Goal: Transaction & Acquisition: Download file/media

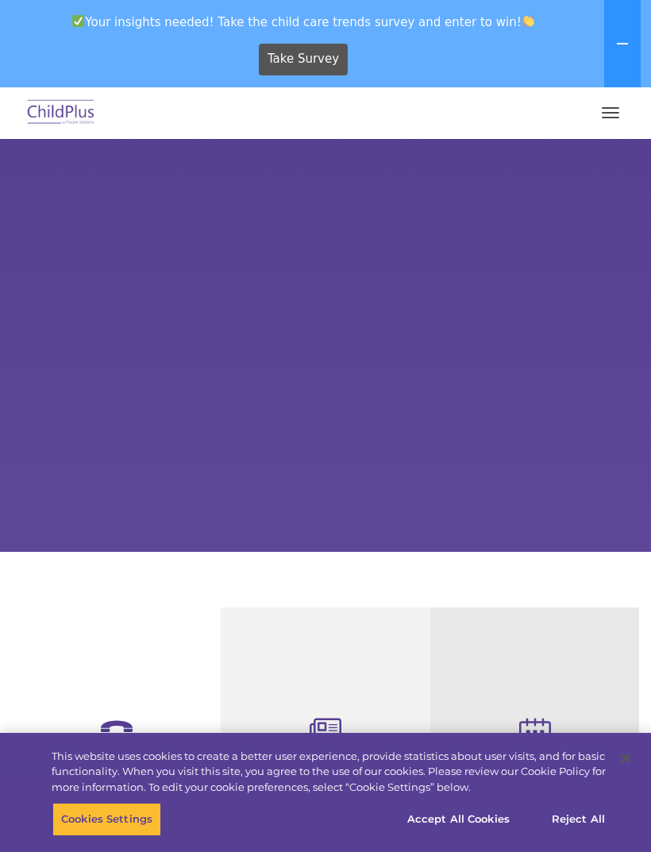
select select "MEDIUM"
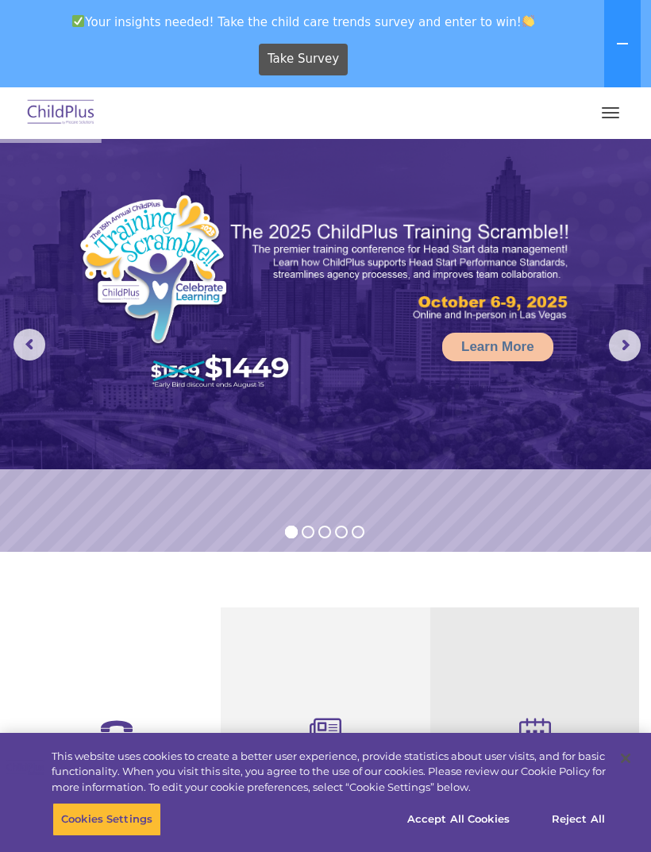
click at [603, 112] on span "button" at bounding box center [610, 113] width 17 height 2
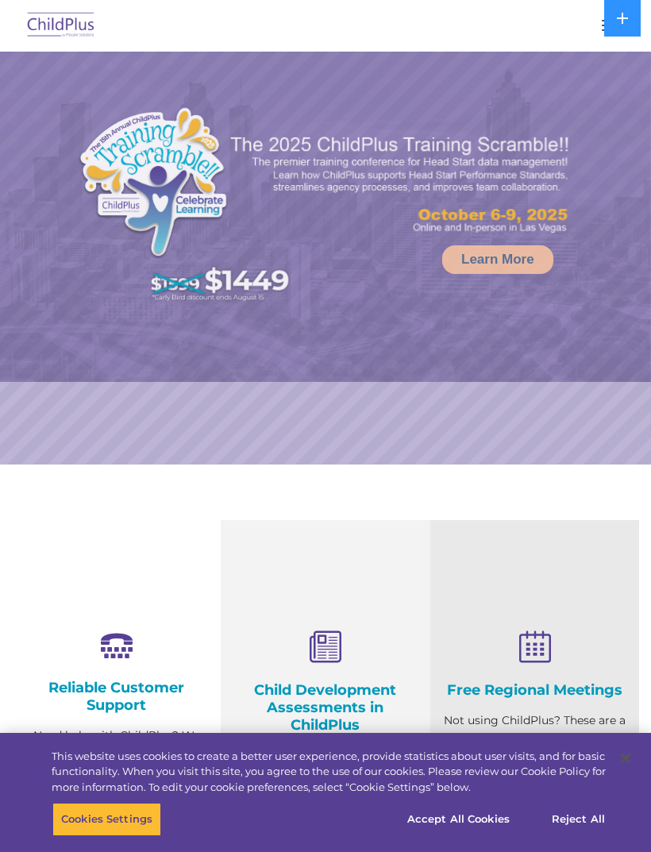
select select "MEDIUM"
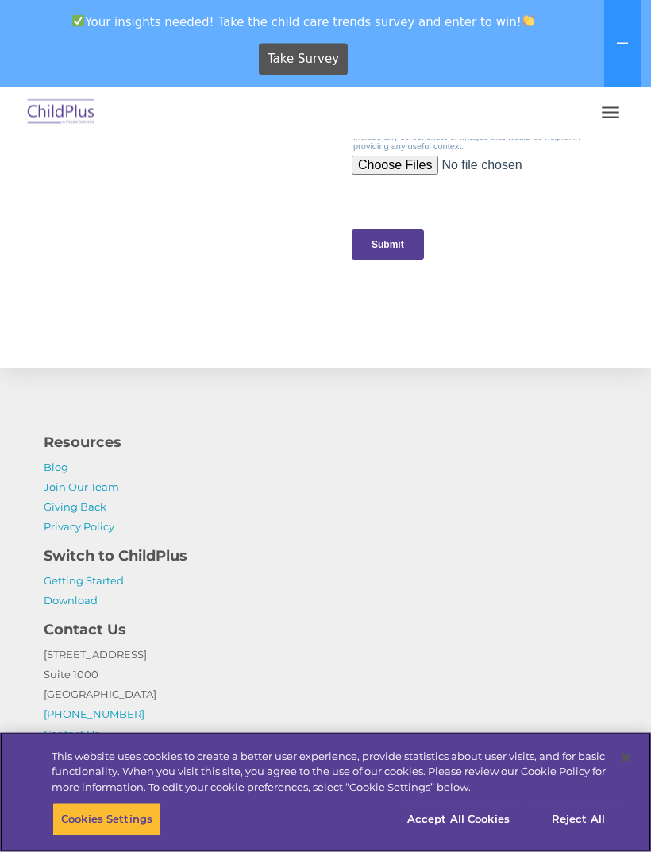
scroll to position [1805, 0]
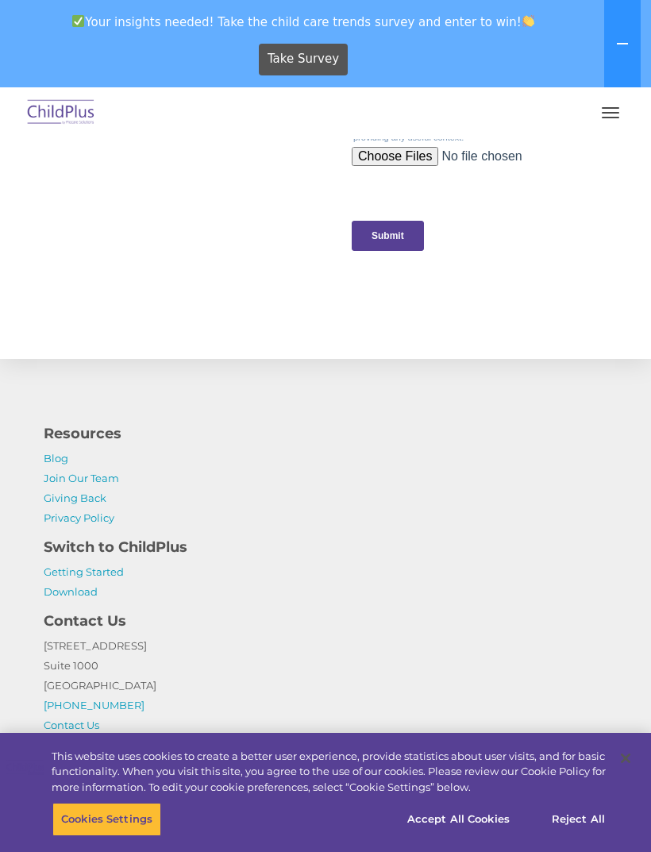
click at [82, 591] on link "Download" at bounding box center [71, 591] width 54 height 13
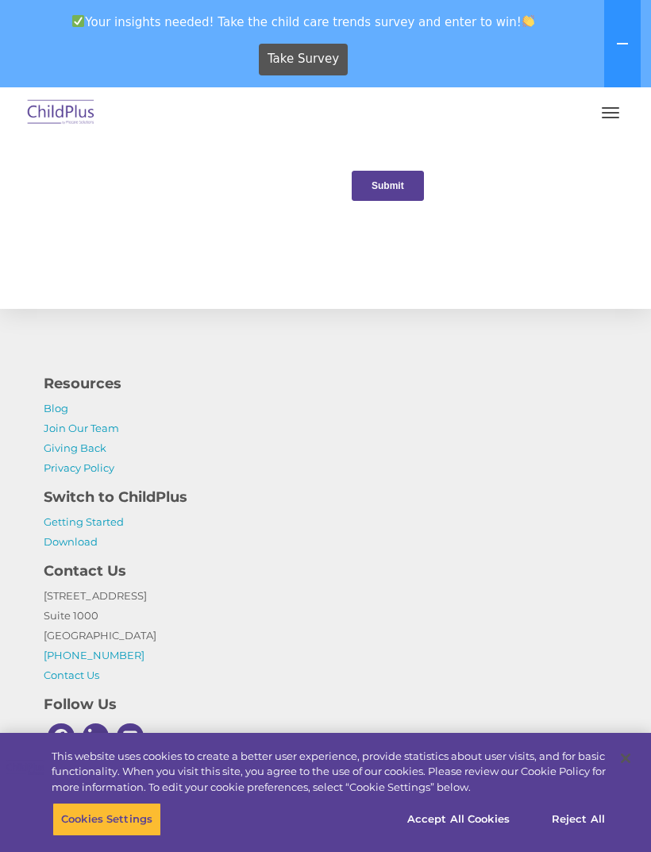
scroll to position [1856, 0]
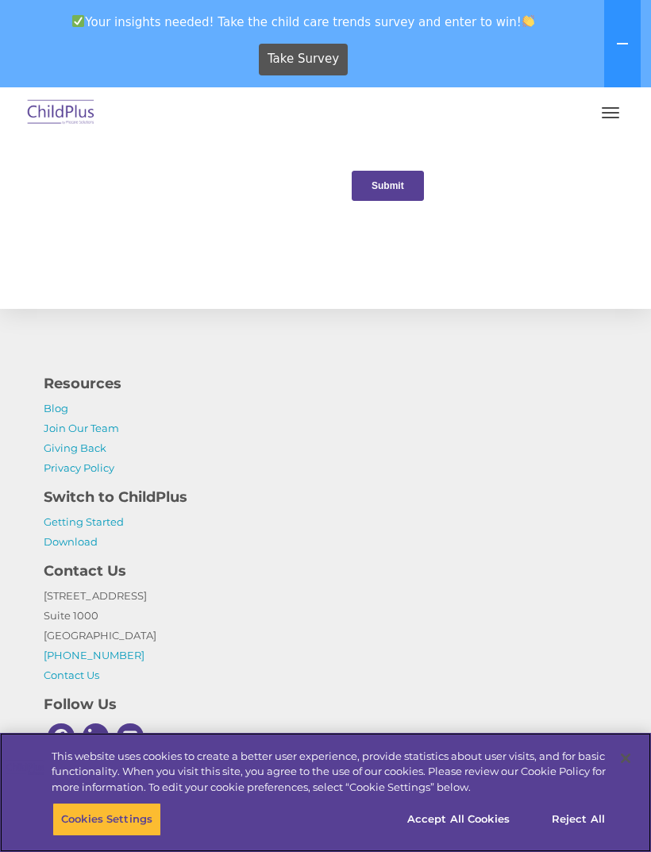
click at [486, 815] on button "Accept All Cookies" at bounding box center [459, 819] width 120 height 33
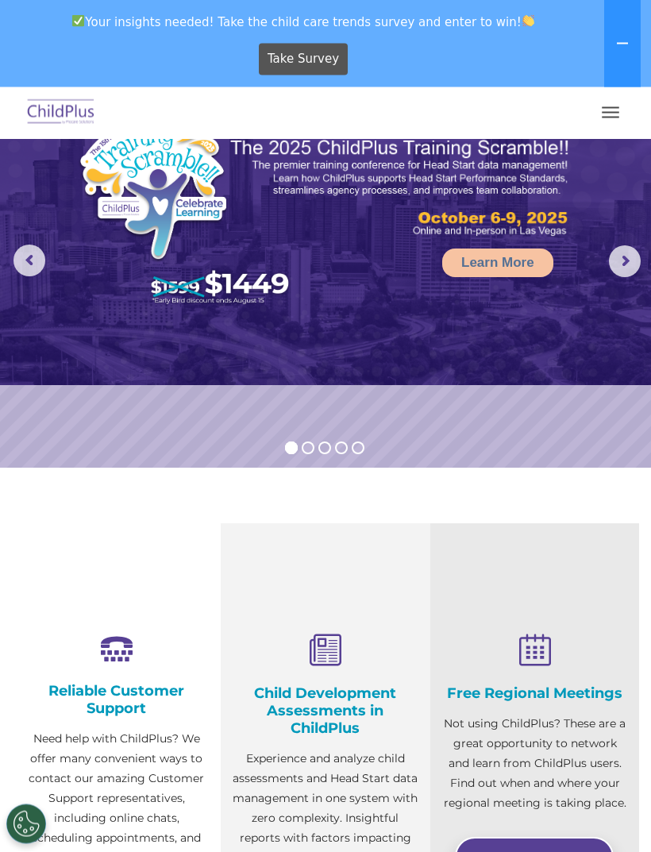
scroll to position [0, 0]
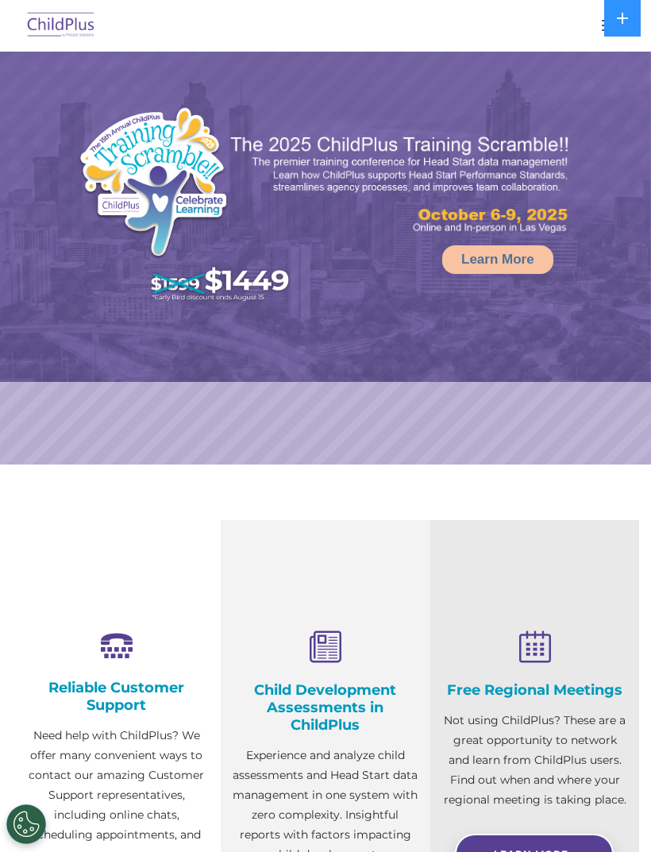
select select "MEDIUM"
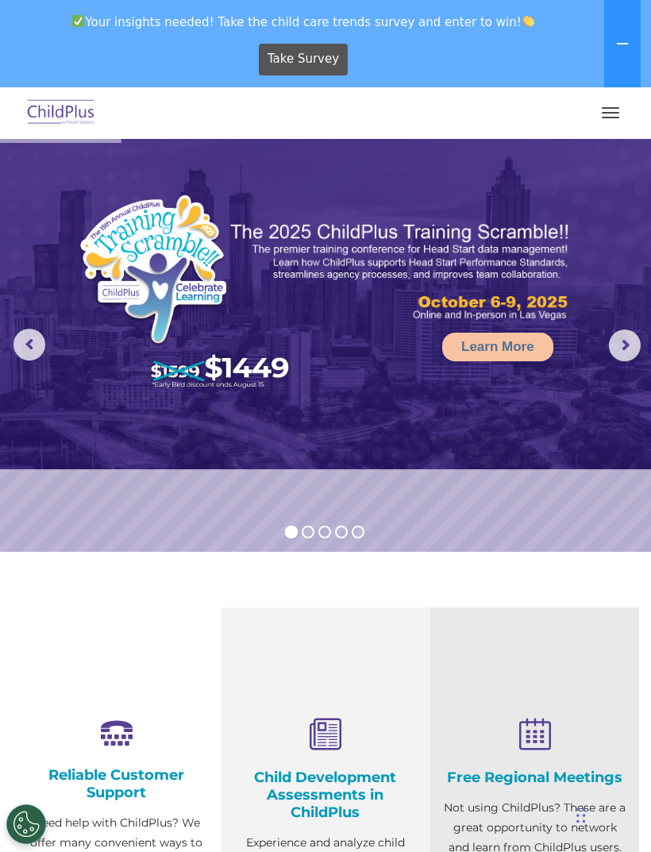
click at [608, 111] on button "button" at bounding box center [610, 112] width 33 height 25
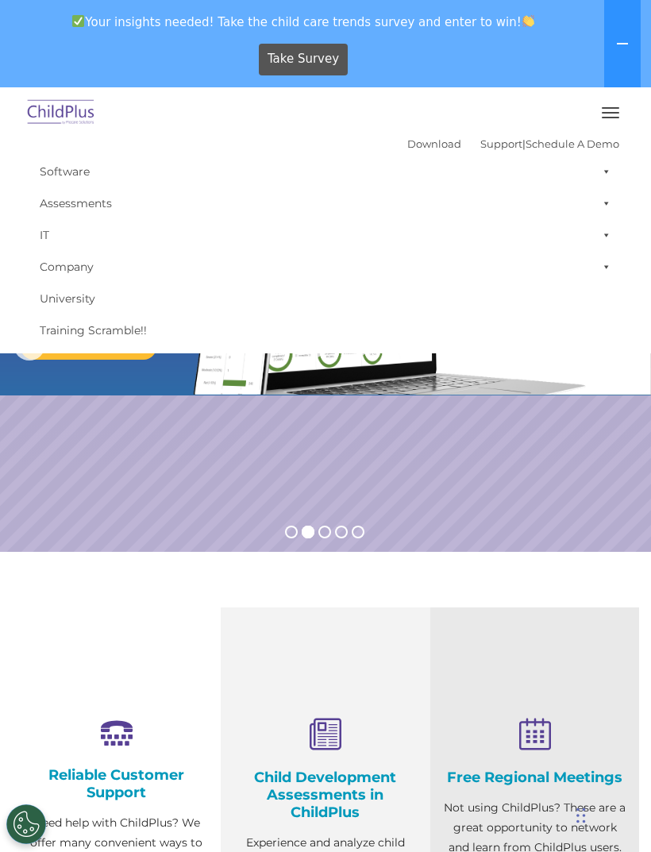
click at [407, 146] on link "Download" at bounding box center [434, 143] width 54 height 13
